Goal: Task Accomplishment & Management: Use online tool/utility

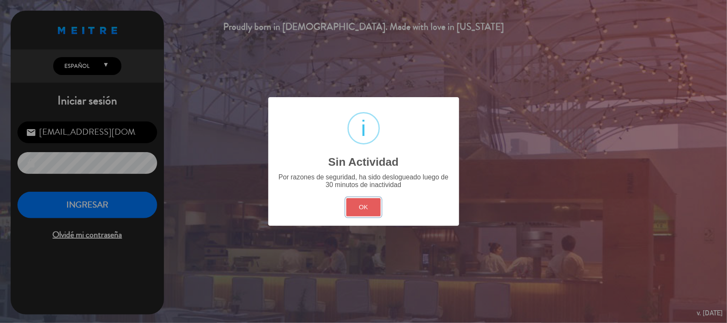
click at [369, 212] on button "OK" at bounding box center [363, 207] width 35 height 18
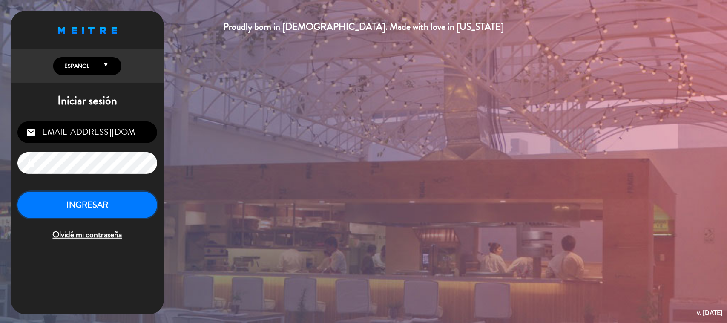
click at [95, 207] on button "INGRESAR" at bounding box center [87, 205] width 140 height 27
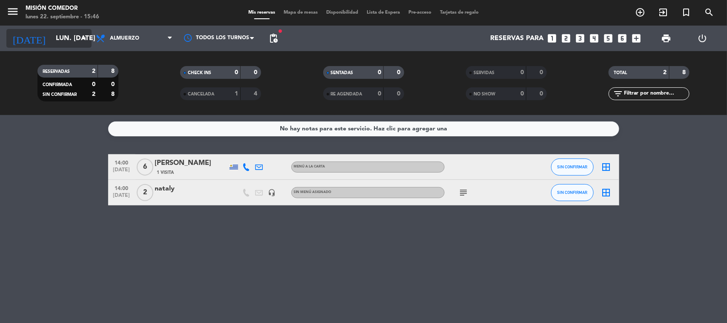
click at [58, 28] on div "[DATE] lun. [DATE] arrow_drop_down" at bounding box center [48, 39] width 85 height 26
click at [54, 44] on input "lun. [DATE]" at bounding box center [97, 38] width 90 height 17
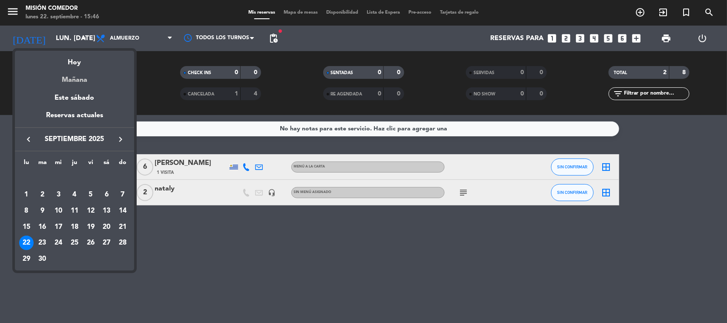
click at [63, 71] on div "Mañana" at bounding box center [74, 76] width 119 height 17
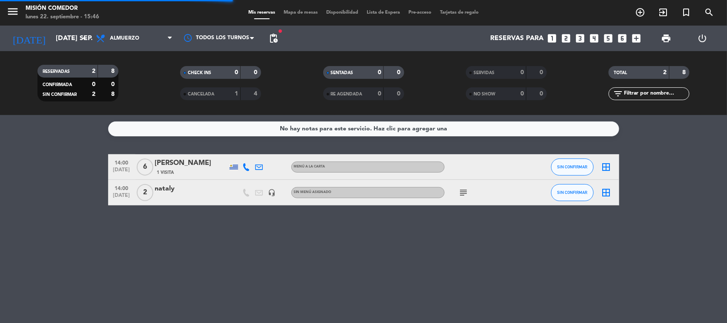
click at [67, 52] on div "RESERVADAS 2 8 CONFIRMADA 0 0 SIN CONFIRMAR 2 8 CHECK INS 0 0 CANCELADA 1 4 SEN…" at bounding box center [363, 83] width 727 height 64
click at [55, 35] on input "[DATE] sep." at bounding box center [97, 38] width 90 height 17
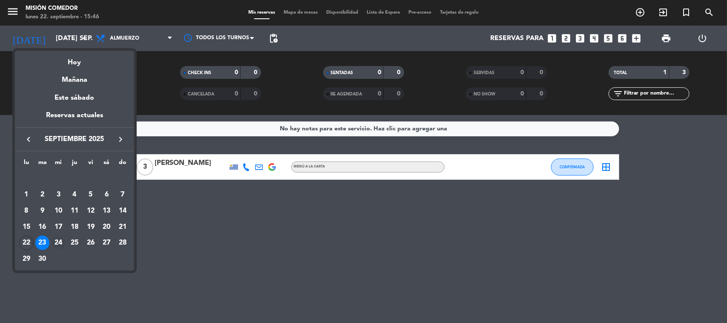
click at [62, 241] on div "24" at bounding box center [58, 243] width 14 height 14
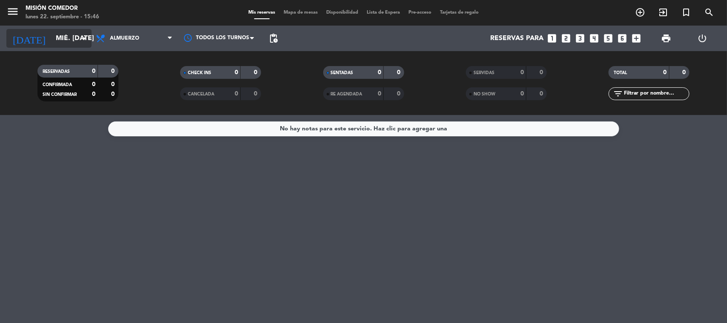
click at [52, 39] on input "mié. [DATE]" at bounding box center [97, 38] width 90 height 17
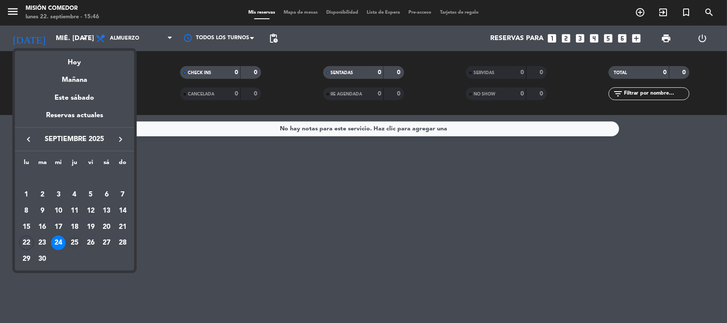
click at [71, 242] on div "25" at bounding box center [74, 243] width 14 height 14
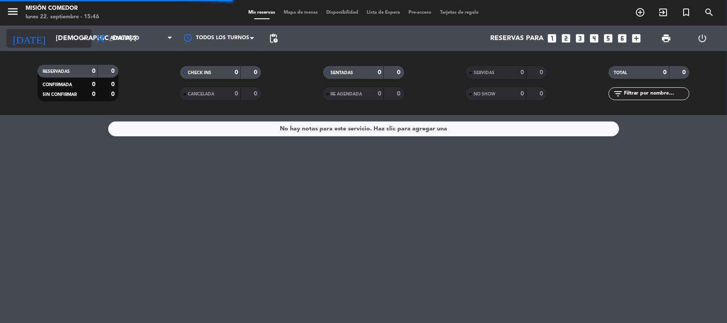
click at [69, 46] on input "[DEMOGRAPHIC_DATA] [DATE]" at bounding box center [97, 38] width 90 height 17
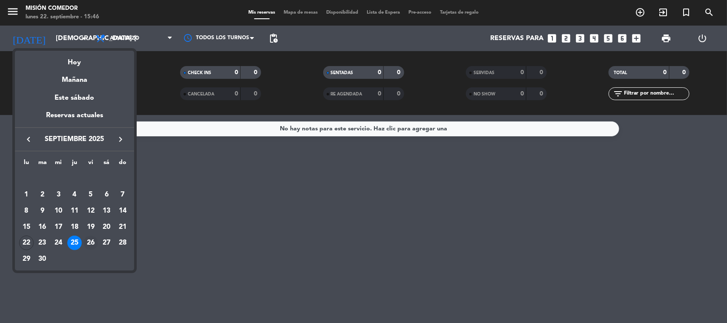
click at [92, 244] on div "26" at bounding box center [90, 243] width 14 height 14
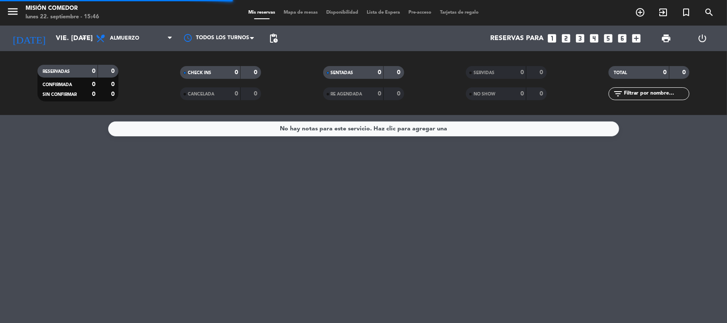
click at [56, 48] on div "[DATE] vie. [DATE] arrow_drop_down" at bounding box center [48, 39] width 85 height 26
click at [63, 29] on div "[DATE] vie. [DATE] arrow_drop_down" at bounding box center [48, 38] width 85 height 19
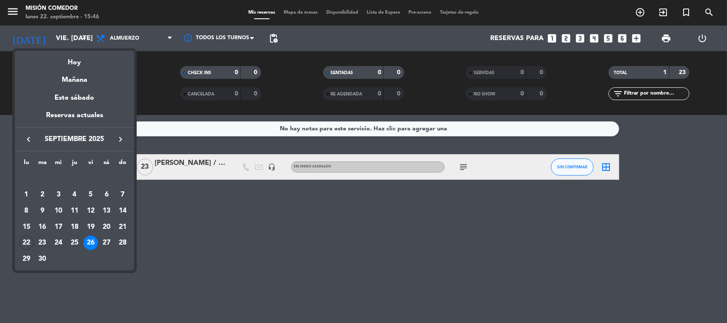
click at [239, 224] on div at bounding box center [363, 161] width 727 height 323
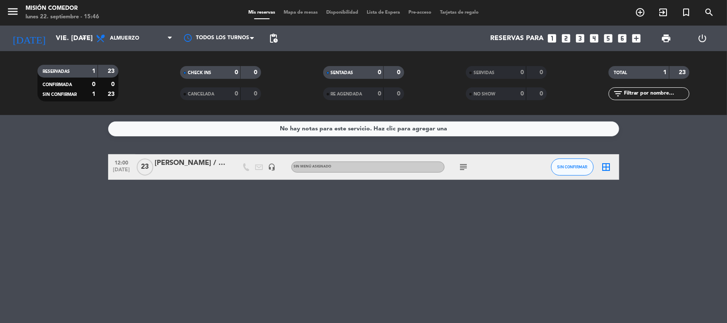
click at [460, 166] on icon "subject" at bounding box center [464, 167] width 10 height 10
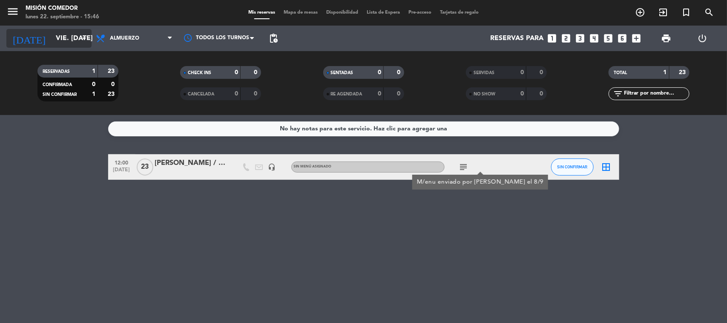
click at [63, 38] on input "vie. [DATE]" at bounding box center [97, 38] width 90 height 17
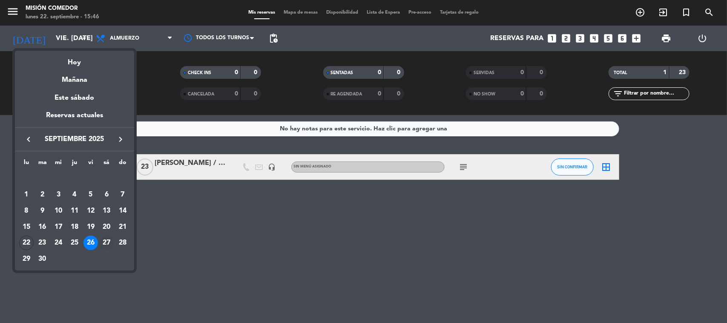
click at [106, 240] on div "27" at bounding box center [106, 243] width 14 height 14
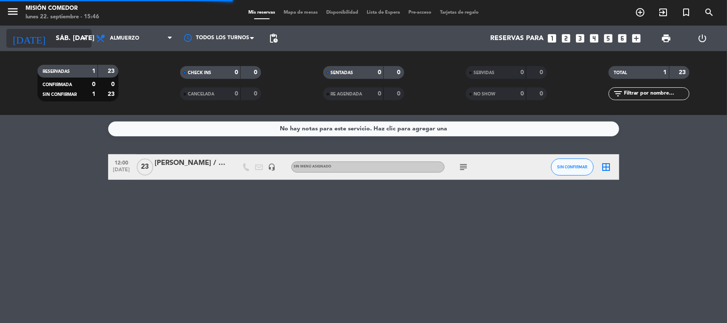
click at [60, 44] on input "sáb. [DATE]" at bounding box center [97, 38] width 90 height 17
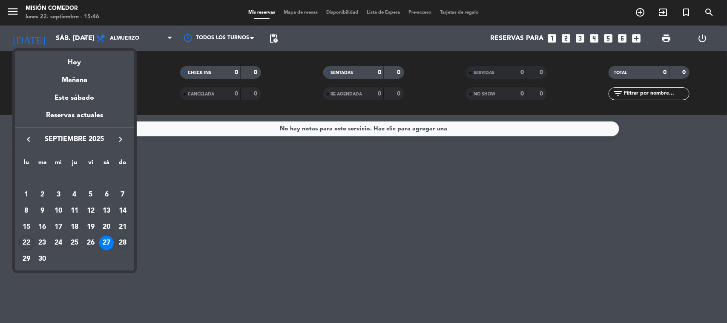
click at [122, 243] on div "28" at bounding box center [122, 243] width 14 height 14
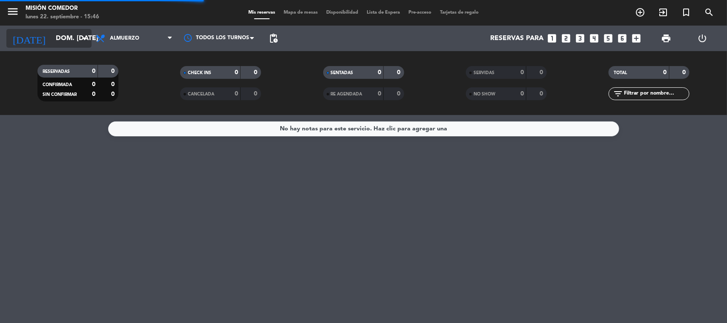
click at [52, 35] on input "dom. [DATE]" at bounding box center [97, 38] width 90 height 17
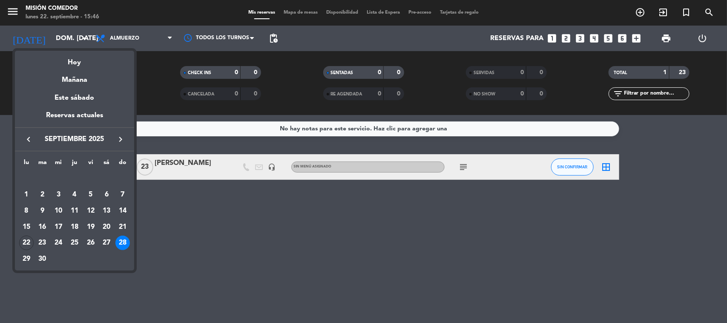
click at [254, 226] on div at bounding box center [363, 161] width 727 height 323
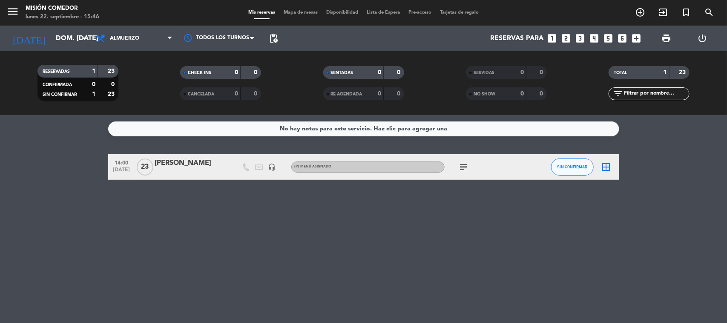
click at [462, 167] on icon "subject" at bounding box center [464, 167] width 10 height 10
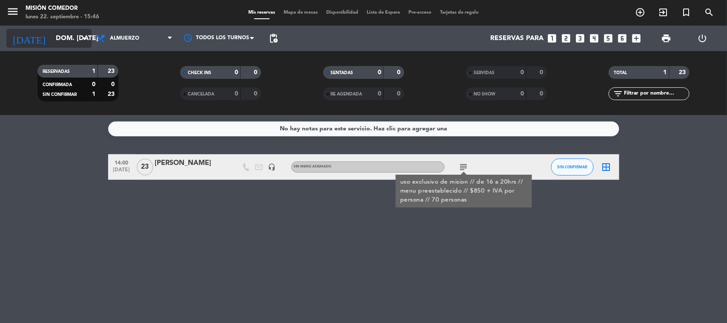
click at [60, 43] on input "dom. [DATE]" at bounding box center [97, 38] width 90 height 17
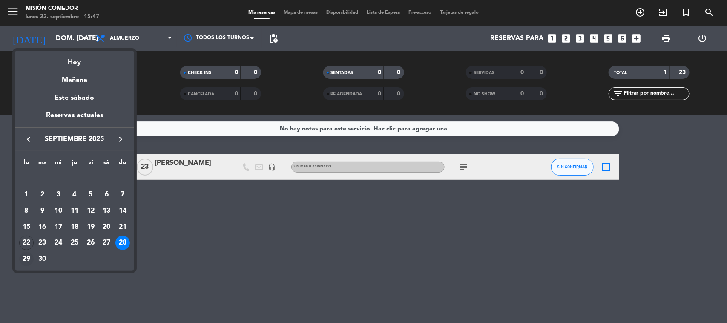
click at [23, 259] on div "29" at bounding box center [26, 259] width 14 height 14
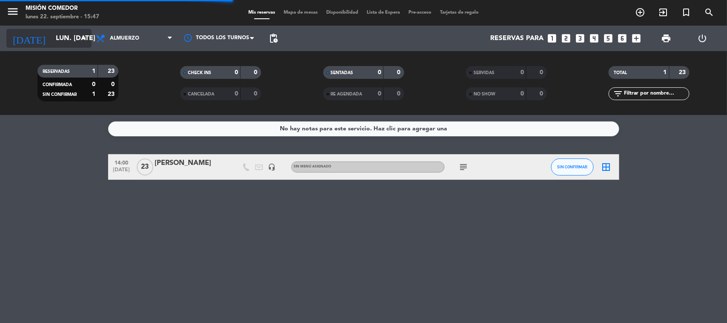
click at [54, 40] on input "lun. [DATE]" at bounding box center [97, 38] width 90 height 17
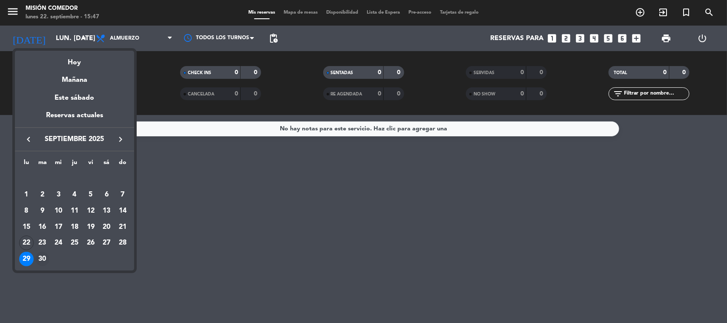
click at [41, 257] on div "30" at bounding box center [42, 259] width 14 height 14
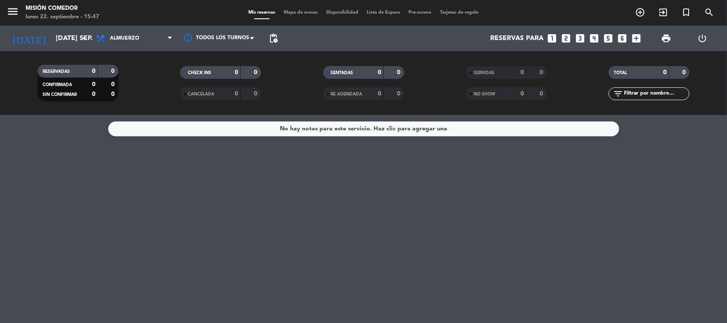
click at [51, 27] on div "[DATE] [DATE] sep. arrow_drop_down" at bounding box center [48, 39] width 85 height 26
click at [68, 37] on input "[DATE] sep." at bounding box center [97, 38] width 90 height 17
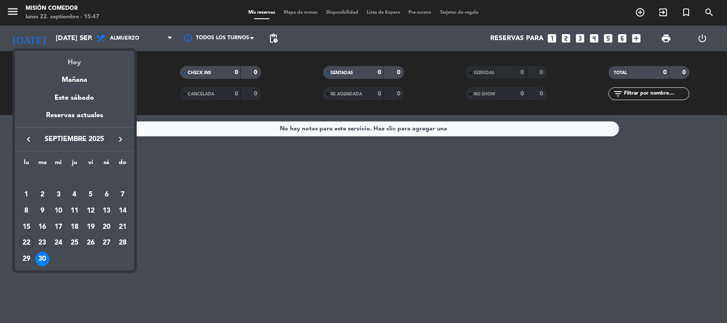
click at [75, 55] on div "Hoy" at bounding box center [74, 59] width 119 height 17
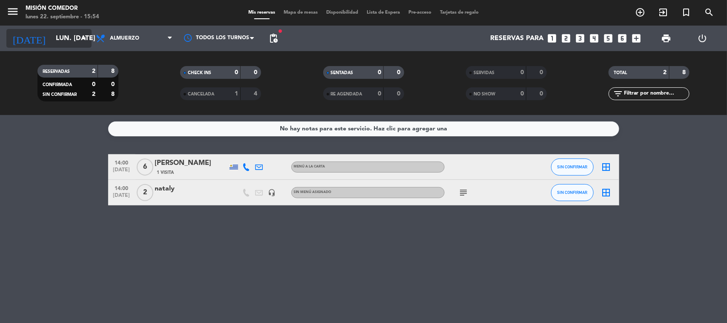
click at [52, 38] on input "lun. [DATE]" at bounding box center [97, 38] width 90 height 17
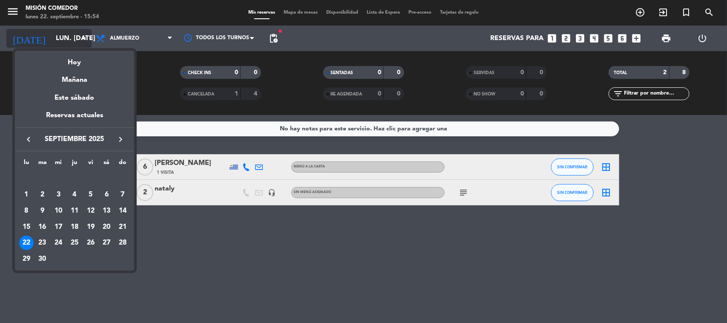
click at [49, 38] on div at bounding box center [363, 161] width 727 height 323
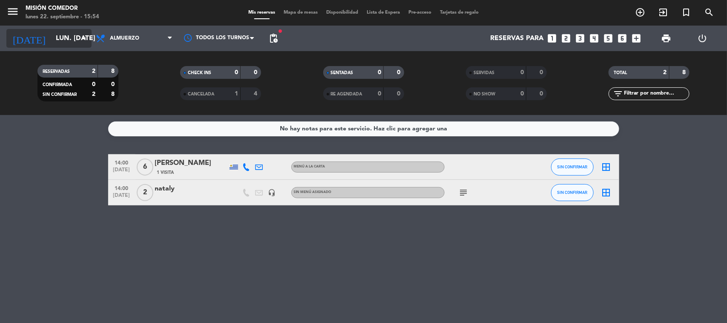
click at [52, 38] on input "lun. [DATE]" at bounding box center [97, 38] width 90 height 17
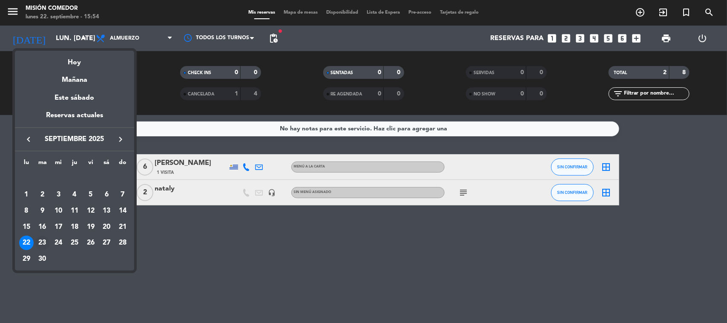
click at [44, 243] on div "23" at bounding box center [42, 243] width 14 height 14
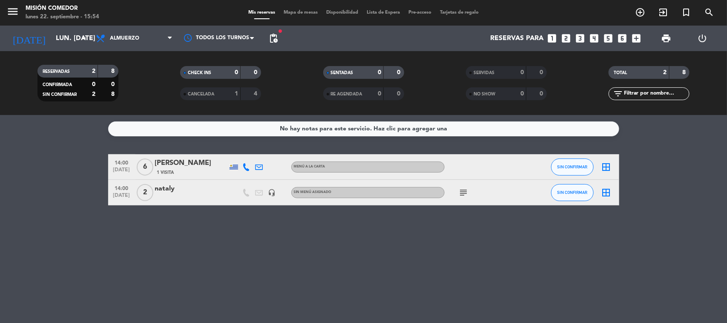
type input "[DATE] sep."
click at [128, 26] on div "Todos los servicios Almuerzo Cena Almuerzo Todos los servicios Almuerzo Cena" at bounding box center [134, 39] width 85 height 26
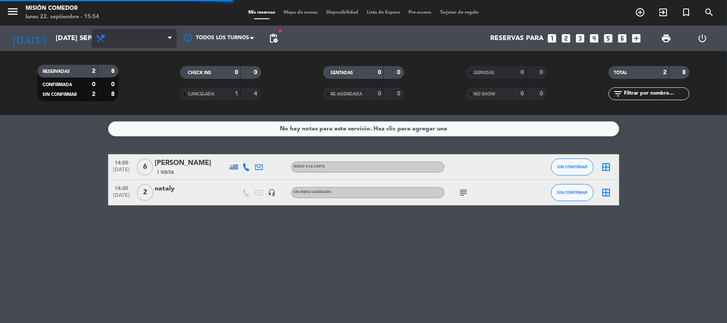
click at [132, 35] on span "Almuerzo" at bounding box center [124, 38] width 29 height 6
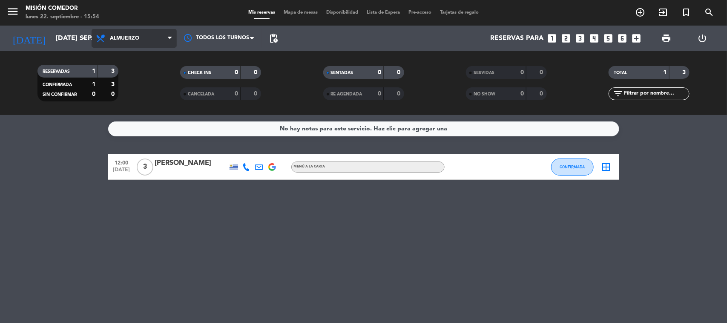
click at [133, 46] on span "Almuerzo" at bounding box center [134, 38] width 85 height 19
click at [141, 96] on div "menu Misión Comedor lunes 22. septiembre - 15:54 Mis reservas Mapa de mesas Dis…" at bounding box center [363, 57] width 727 height 115
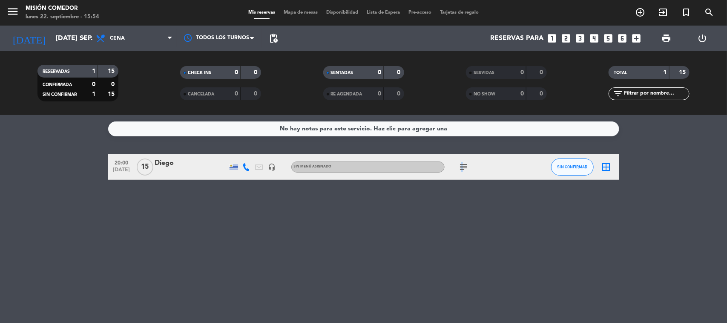
click at [461, 167] on icon "subject" at bounding box center [464, 167] width 10 height 10
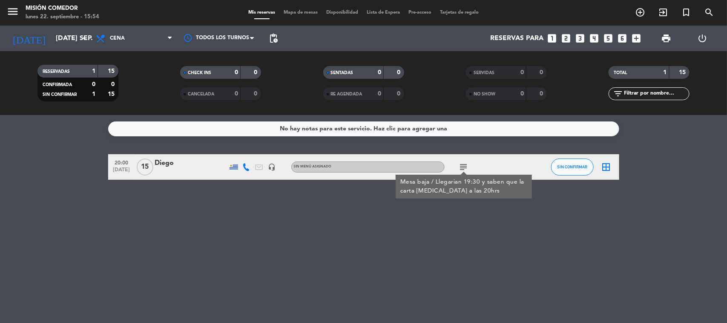
click at [576, 41] on icon "looks_3" at bounding box center [580, 38] width 11 height 11
